Goal: Transaction & Acquisition: Purchase product/service

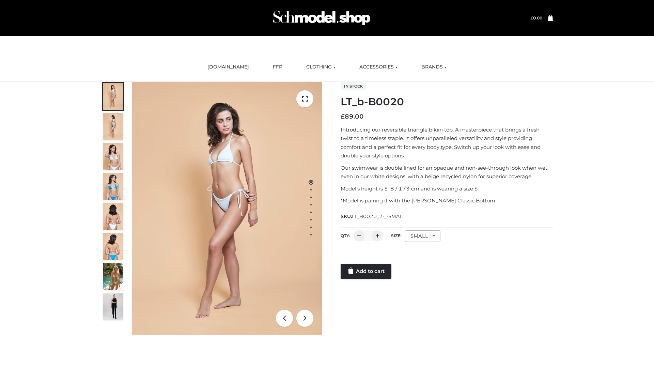
click at [367, 271] on link "Add to cart" at bounding box center [366, 271] width 51 height 15
